Goal: Information Seeking & Learning: Check status

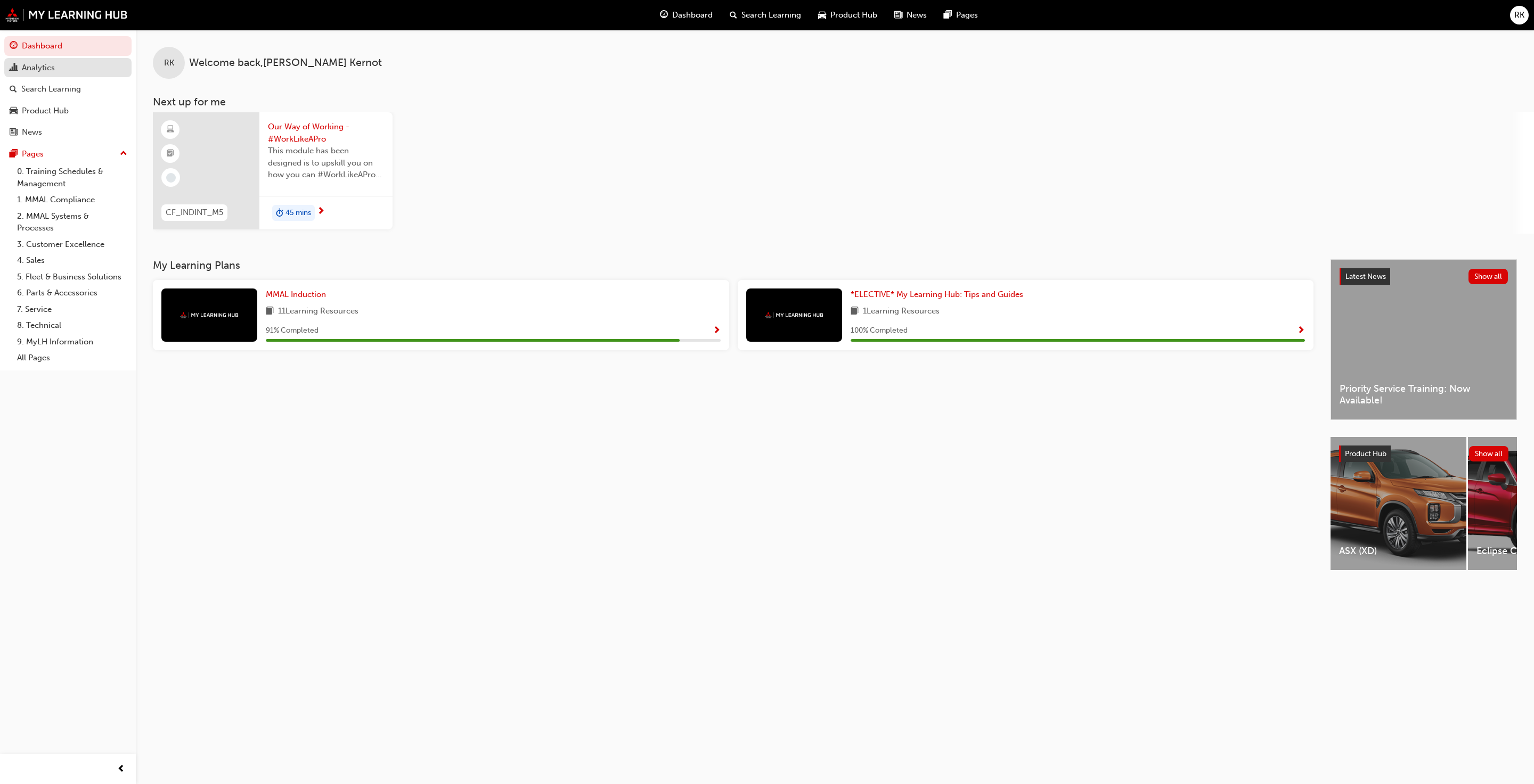
click at [34, 64] on div "Analytics" at bounding box center [38, 68] width 33 height 12
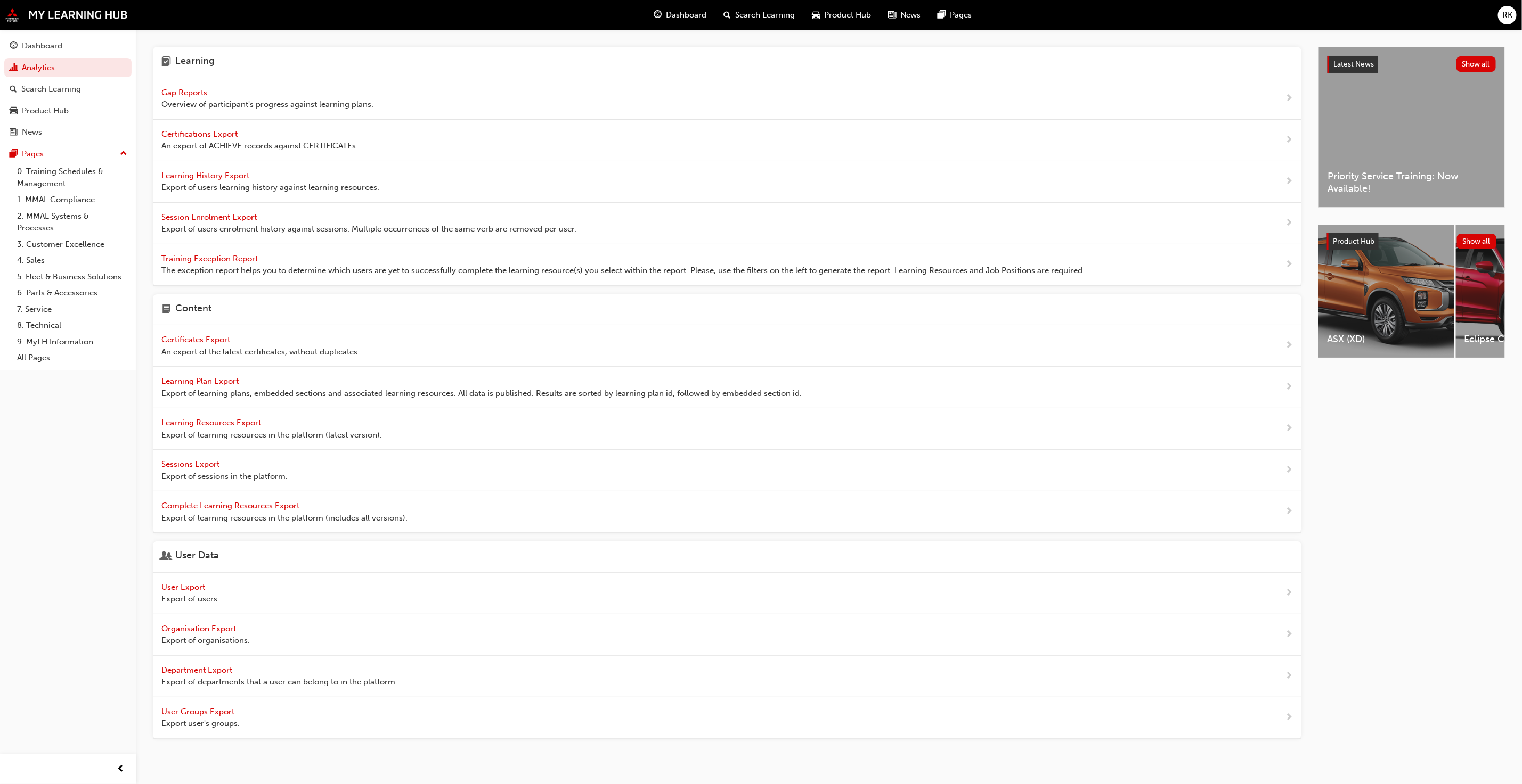
click at [177, 94] on span "Gap Reports" at bounding box center [185, 92] width 48 height 9
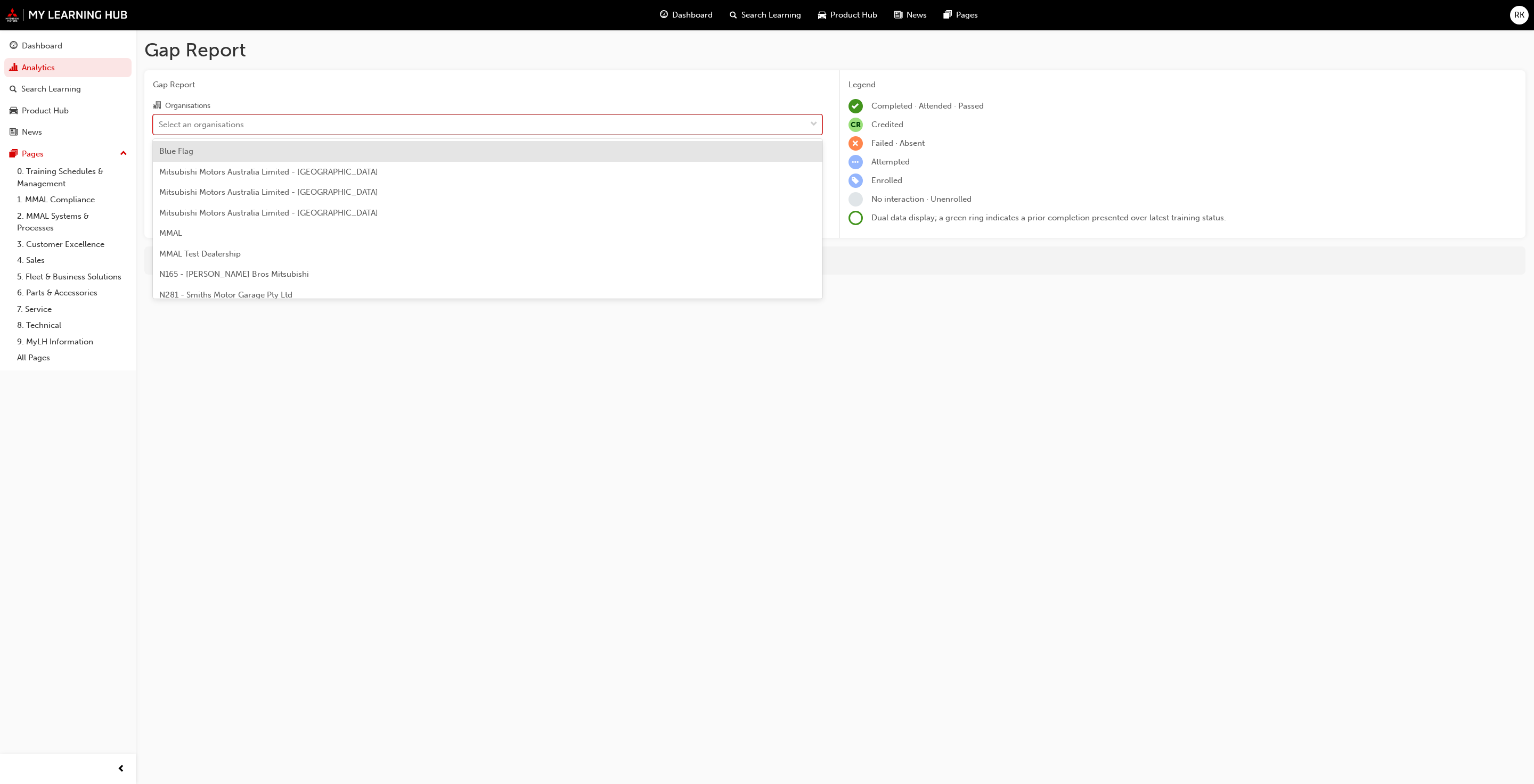
click at [262, 119] on div "Select an organisations" at bounding box center [479, 124] width 652 height 19
click at [160, 119] on input "Organisations option Blue Flag focused, 1 of 202. 202 results available. Use Up…" at bounding box center [158, 124] width 1 height 9
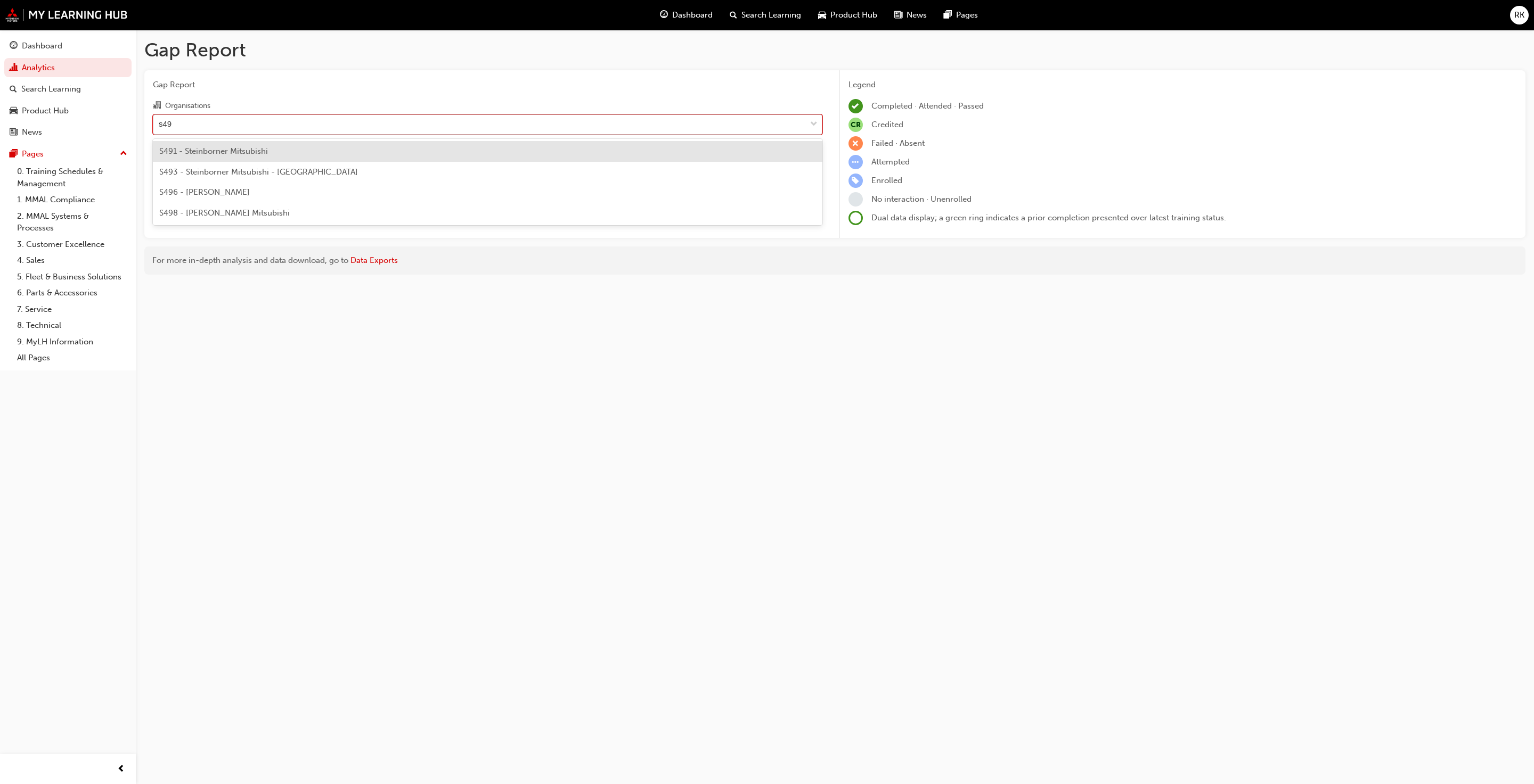
type input "s491"
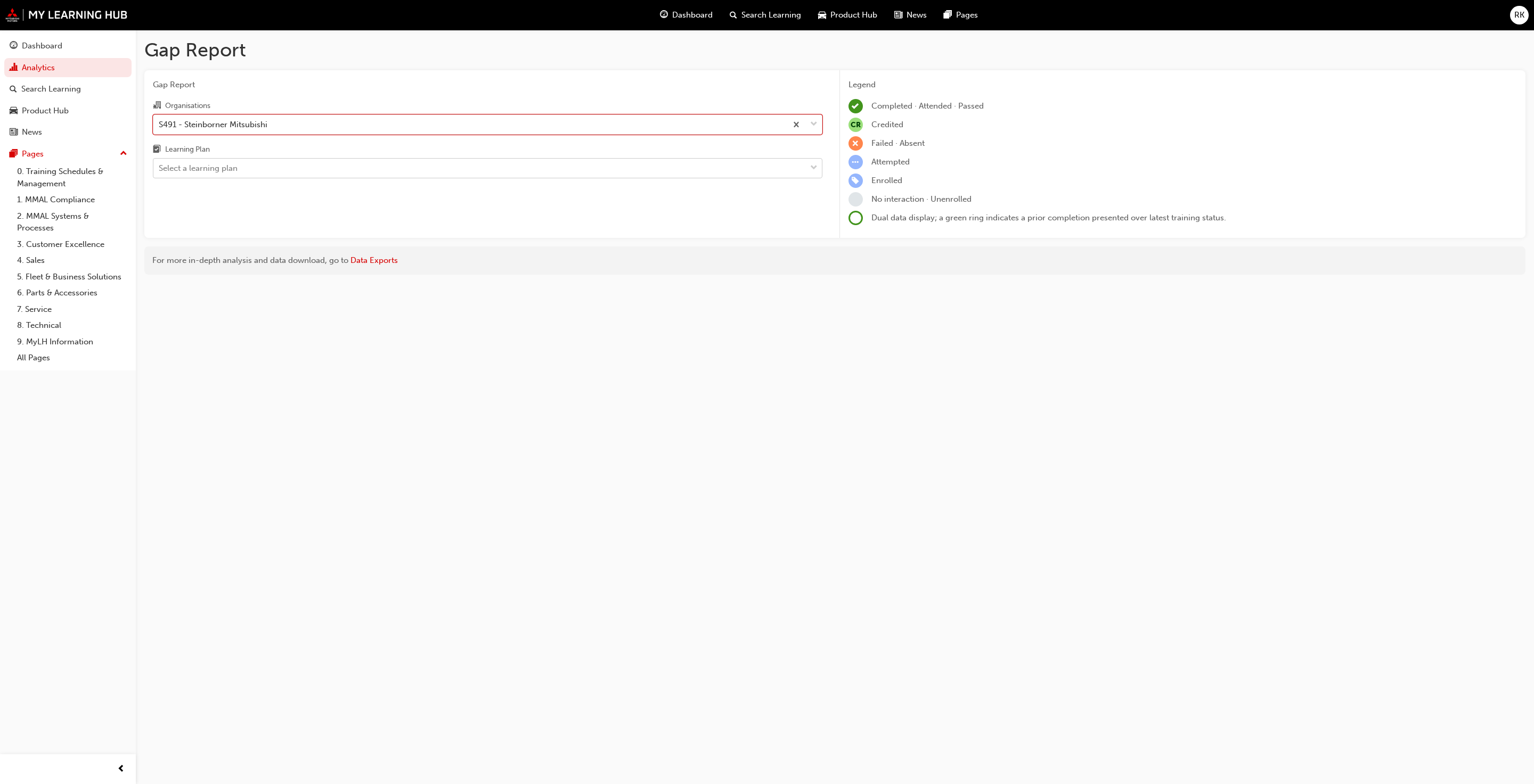
click at [803, 166] on span "down-icon" at bounding box center [813, 168] width 8 height 14
click at [160, 166] on input "Learning Plan Select a learning plan" at bounding box center [158, 168] width 1 height 9
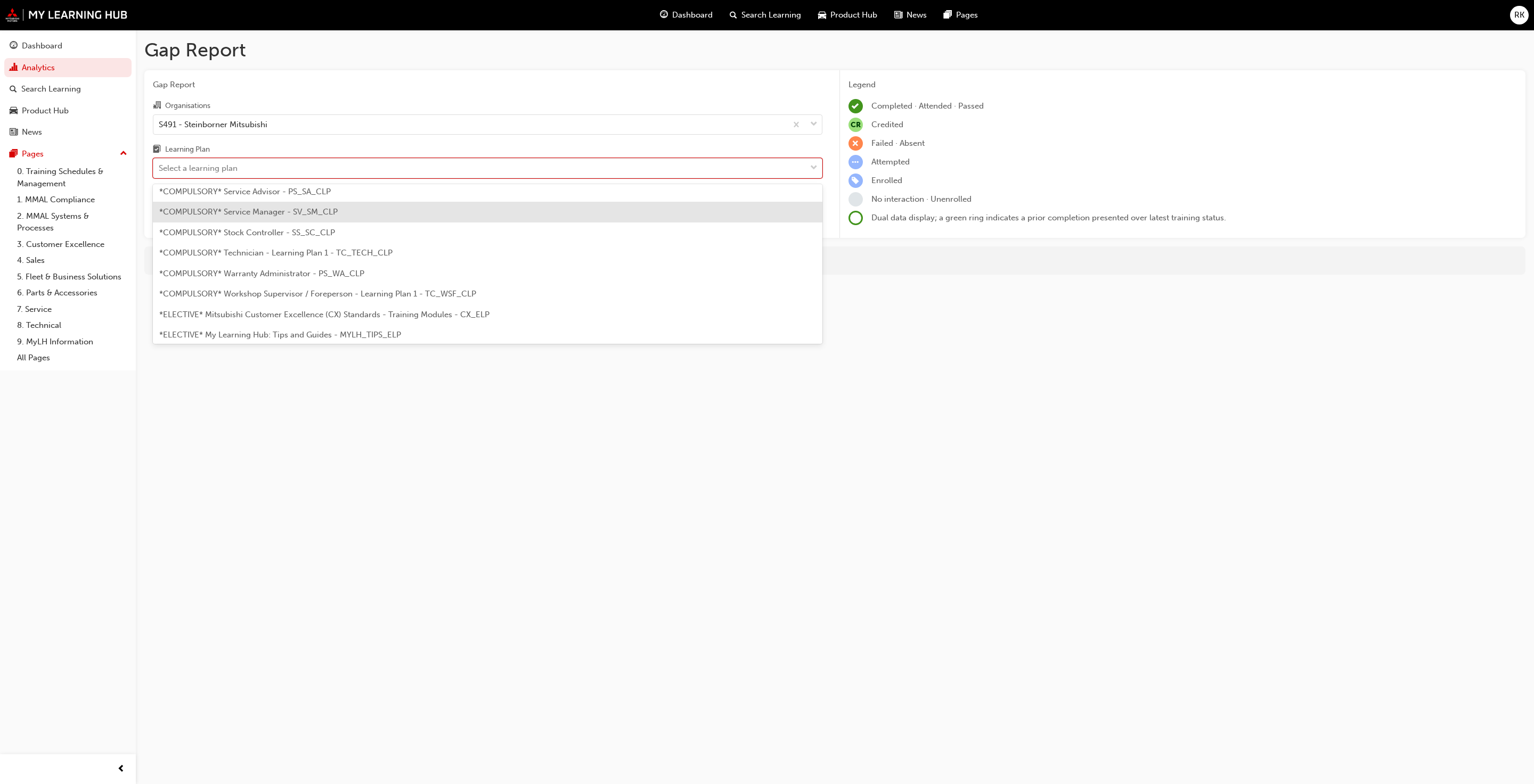
scroll to position [400, 0]
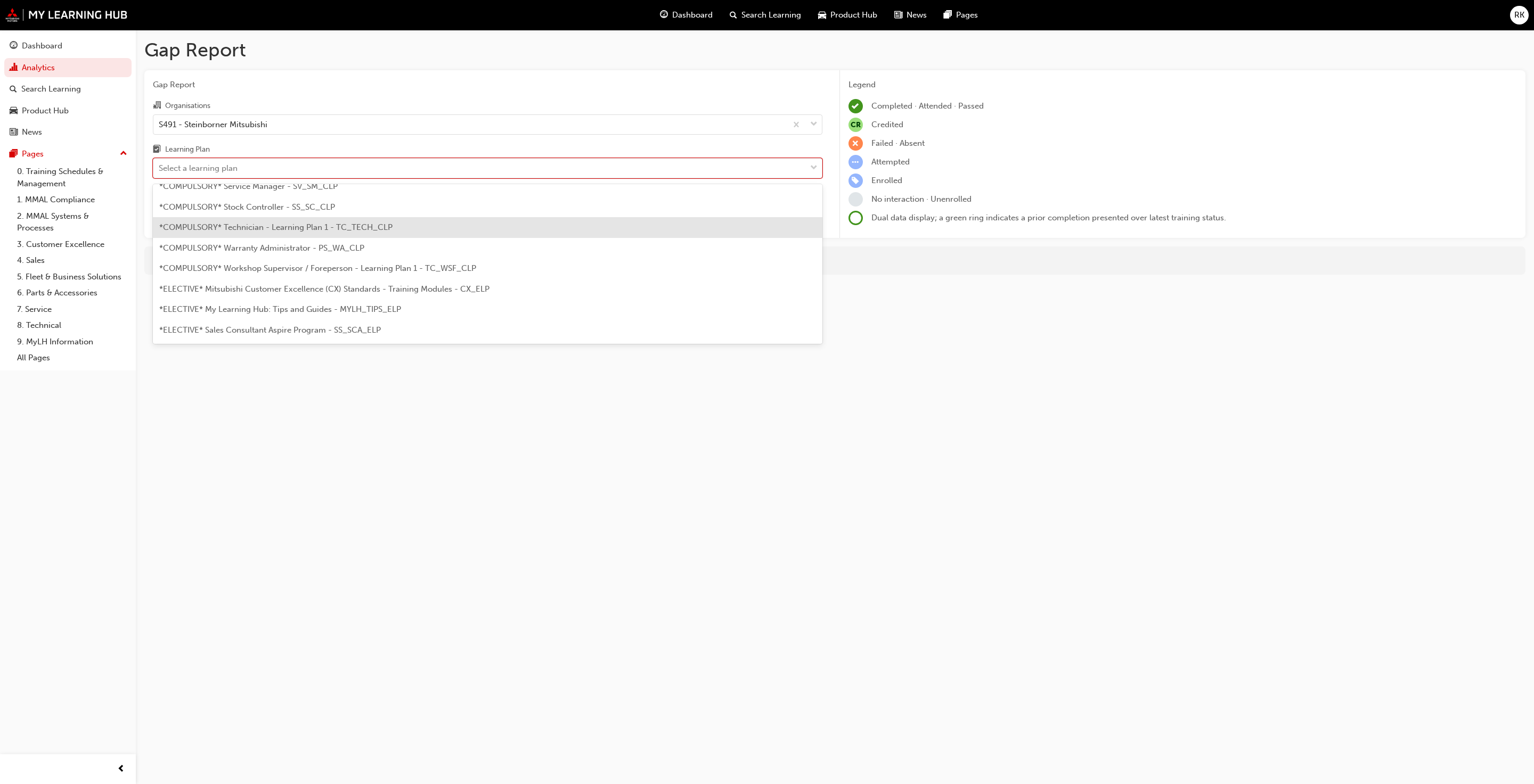
click at [265, 227] on span "*COMPULSORY* Technician - Learning Plan 1 - TC_TECH_CLP" at bounding box center [275, 227] width 233 height 9
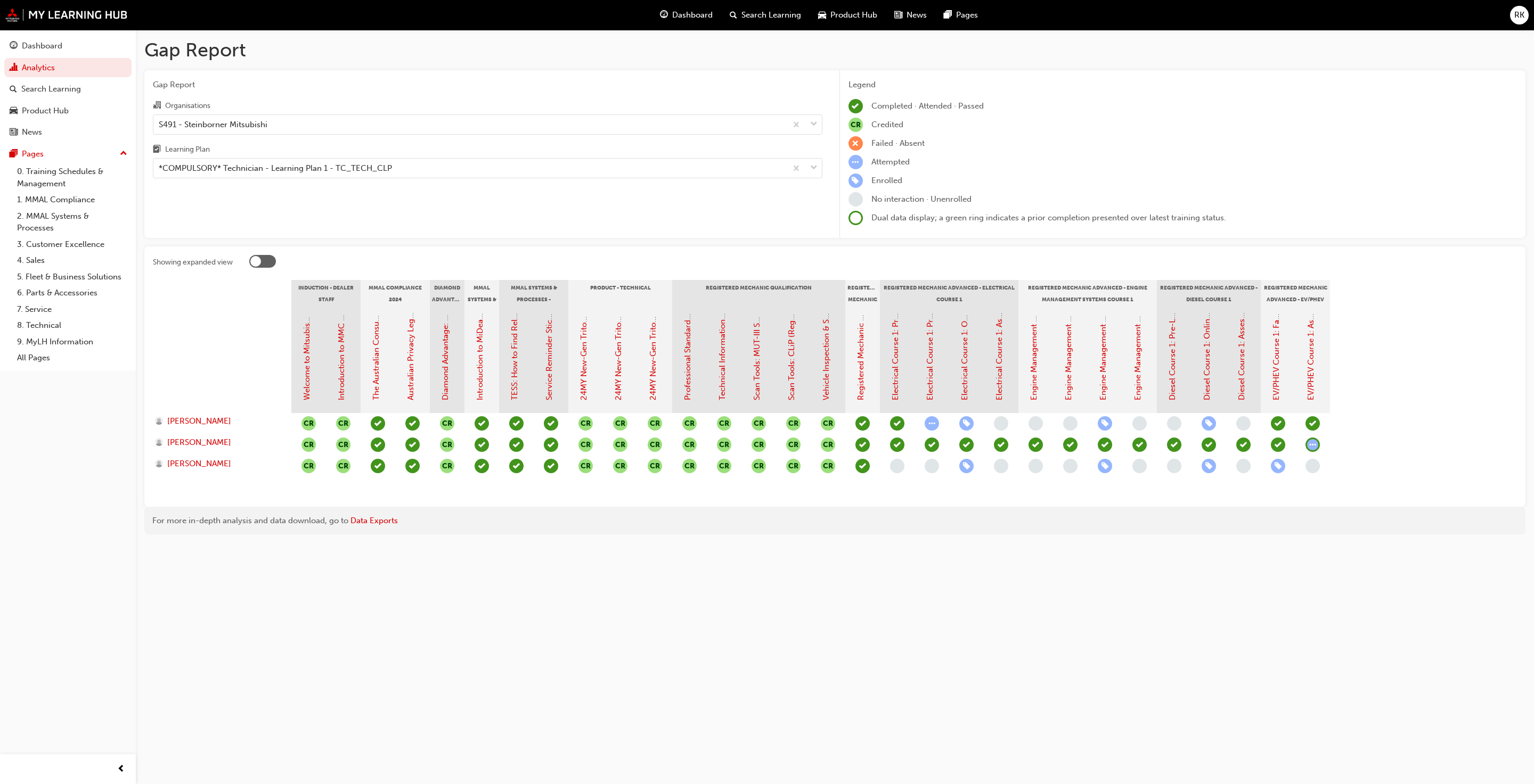
click at [803, 115] on div "Legend Completed · Attended · Passed CR Credited Failed · Absent Attempted Enro…" at bounding box center [1183, 152] width 669 height 147
